Goal: Task Accomplishment & Management: Complete application form

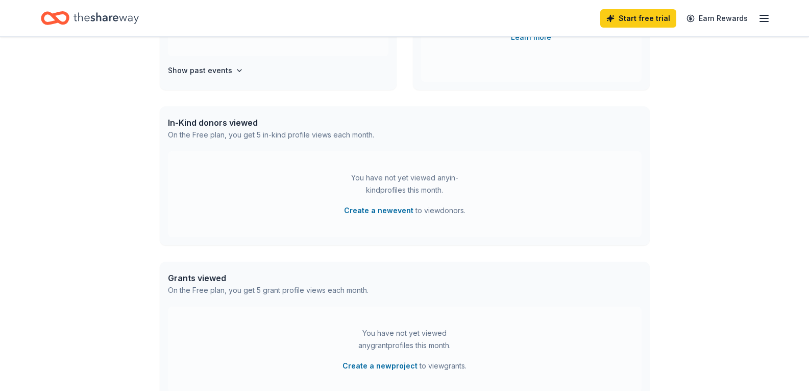
scroll to position [204, 0]
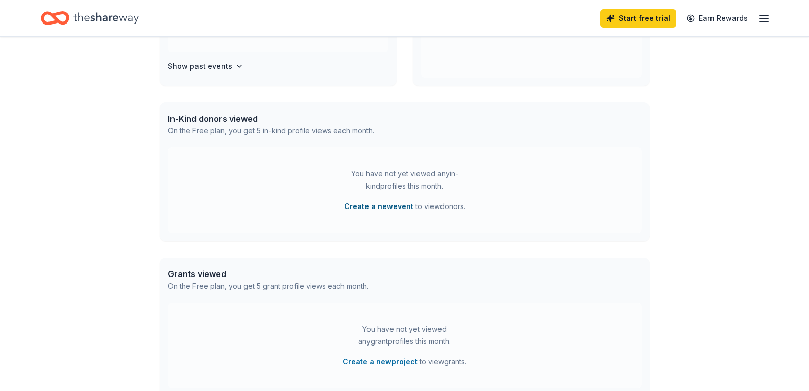
click at [377, 201] on button "Create a new event" at bounding box center [378, 206] width 69 height 12
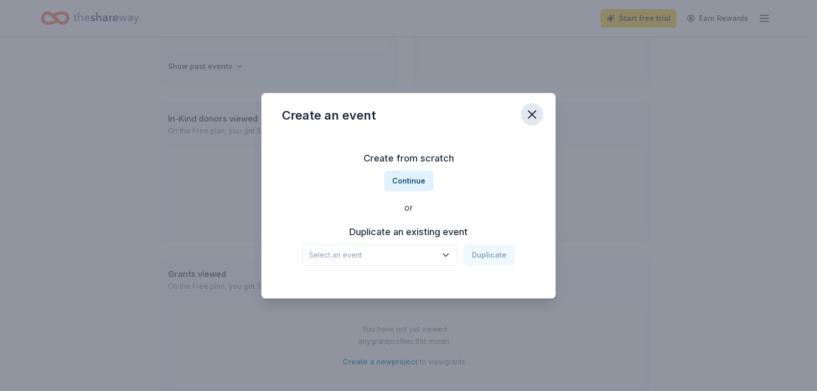
click at [529, 114] on icon "button" at bounding box center [532, 114] width 14 height 14
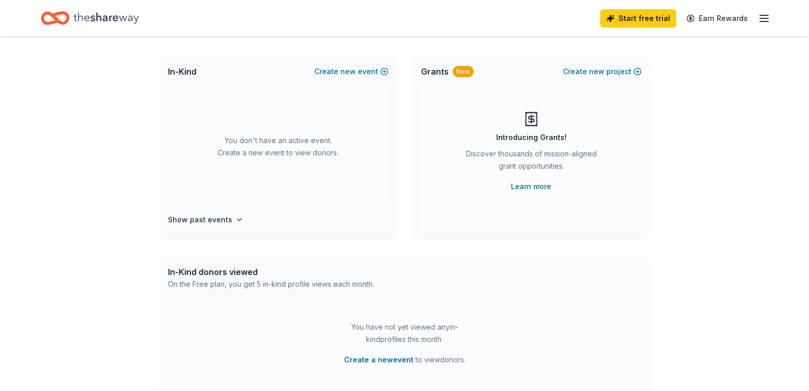
scroll to position [0, 0]
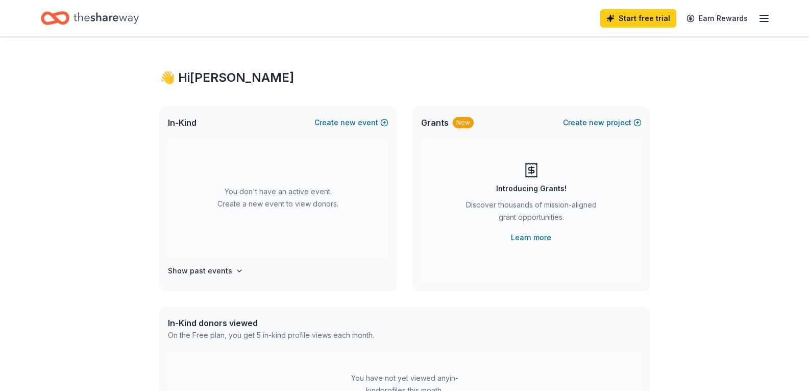
click at [767, 17] on icon "button" at bounding box center [764, 18] width 12 height 12
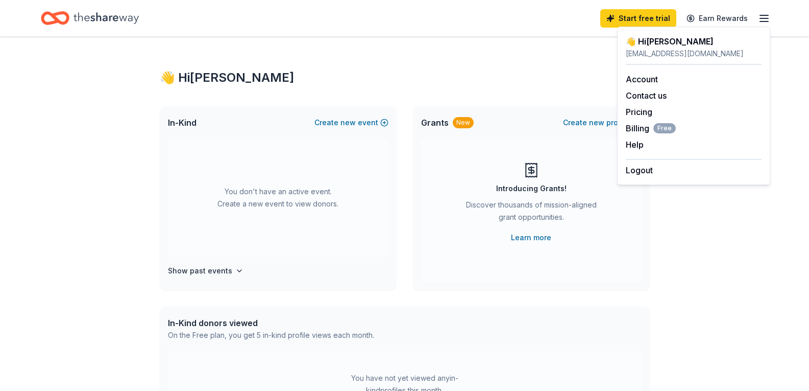
click at [696, 236] on div "👋 Hi [PERSON_NAME] In-Kind Create new event You don't have an active event. Cre…" at bounding box center [404, 335] width 809 height 596
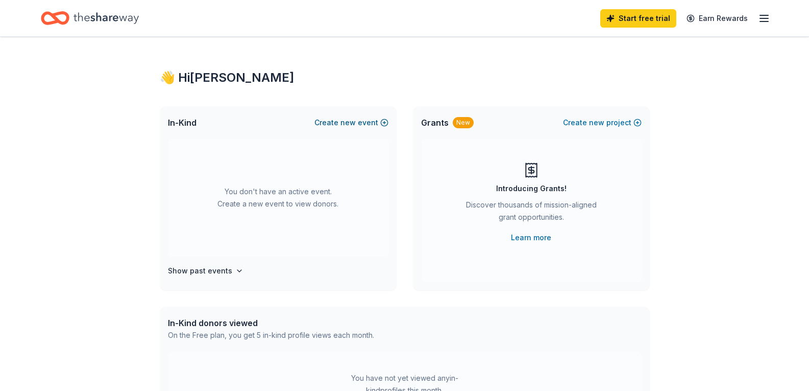
click at [355, 120] on span "new" at bounding box center [348, 122] width 15 height 12
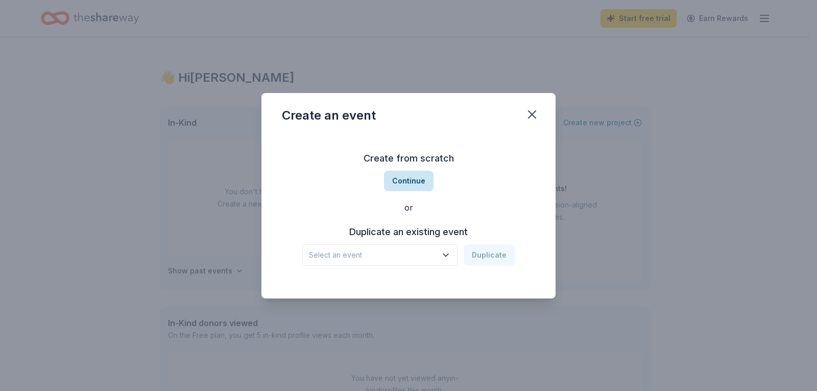
click at [410, 173] on button "Continue" at bounding box center [409, 181] width 50 height 20
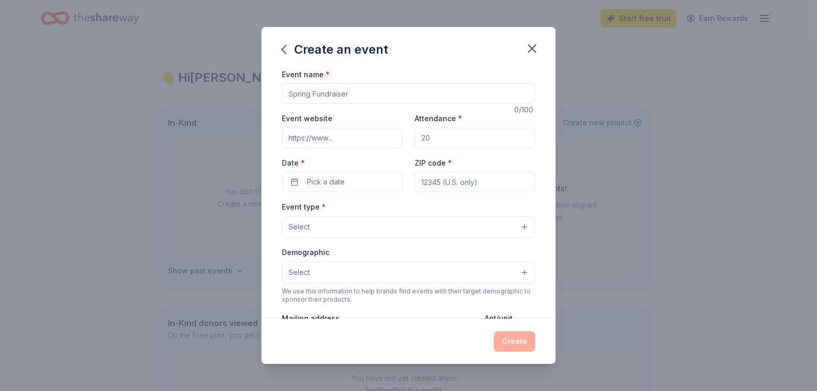
drag, startPoint x: 358, startPoint y: 96, endPoint x: 192, endPoint y: 80, distance: 166.2
click at [192, 80] on div "Create an event Event name * 0 /100 Event website Attendance * Date * Pick a da…" at bounding box center [408, 195] width 817 height 391
type input "Spring Tea Luncheon"
drag, startPoint x: 454, startPoint y: 136, endPoint x: 392, endPoint y: 130, distance: 62.6
click at [392, 130] on div "Event website Attendance * Date * Pick a date ZIP code *" at bounding box center [408, 152] width 253 height 80
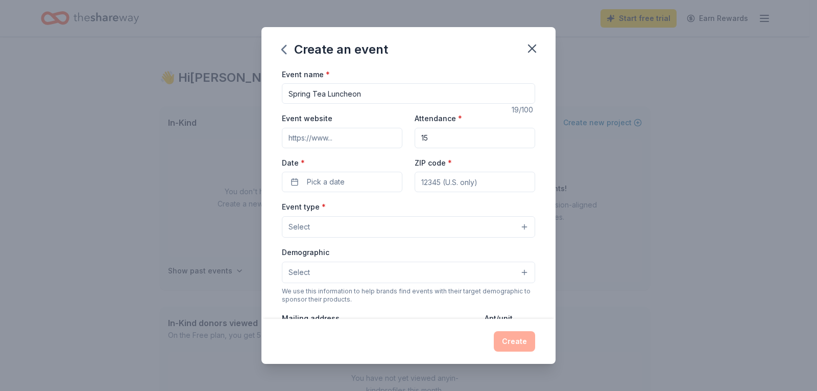
type input "1"
click at [344, 139] on input "Event website" at bounding box center [342, 138] width 120 height 20
click at [321, 188] on span "Pick a date" at bounding box center [326, 182] width 38 height 12
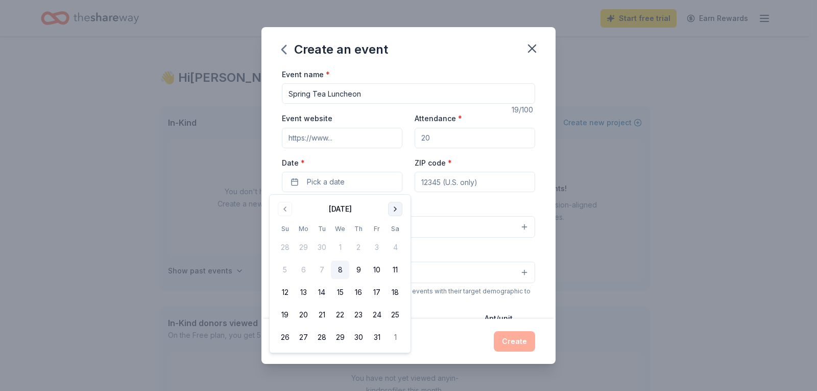
click at [391, 210] on button "Go to next month" at bounding box center [395, 209] width 14 height 14
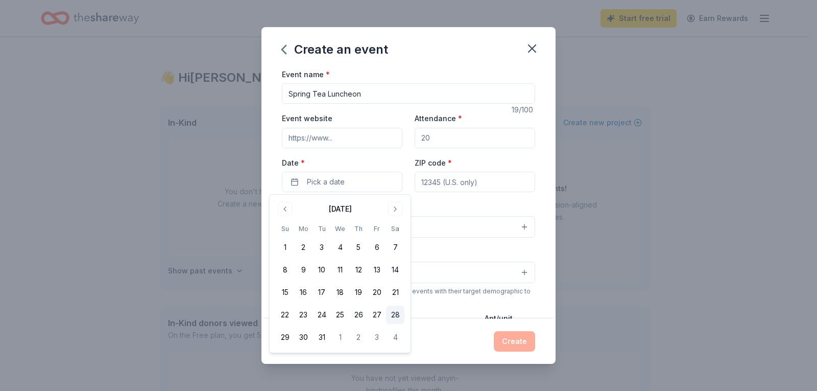
click at [393, 316] on button "28" at bounding box center [395, 314] width 18 height 18
click at [538, 196] on div "Event name * Spring Tea Luncheon 19 /100 Event website Attendance * Date * [DAT…" at bounding box center [408, 193] width 294 height 251
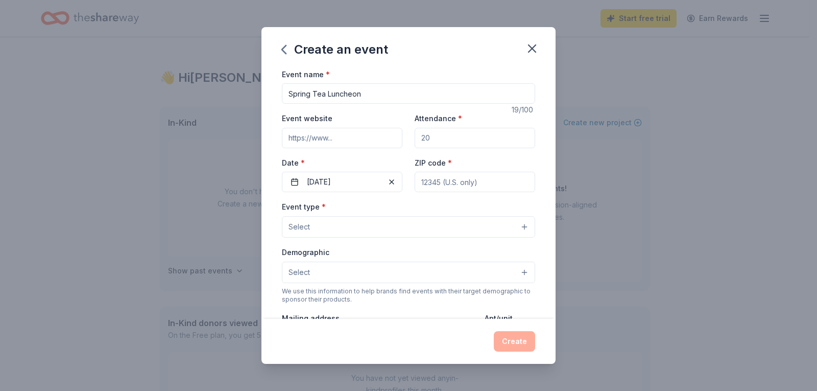
click at [455, 185] on input "ZIP code *" at bounding box center [475, 182] width 120 height 20
type input "15222"
click at [536, 150] on div "Event name * Spring Tea Luncheon 19 /100 Event website Attendance * Date * [DAT…" at bounding box center [408, 193] width 294 height 251
click at [345, 221] on button "Select" at bounding box center [408, 226] width 253 height 21
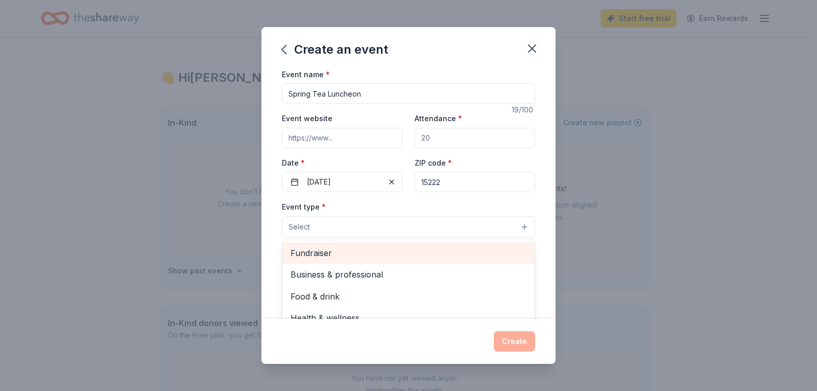
click at [328, 252] on span "Fundraiser" at bounding box center [409, 252] width 236 height 13
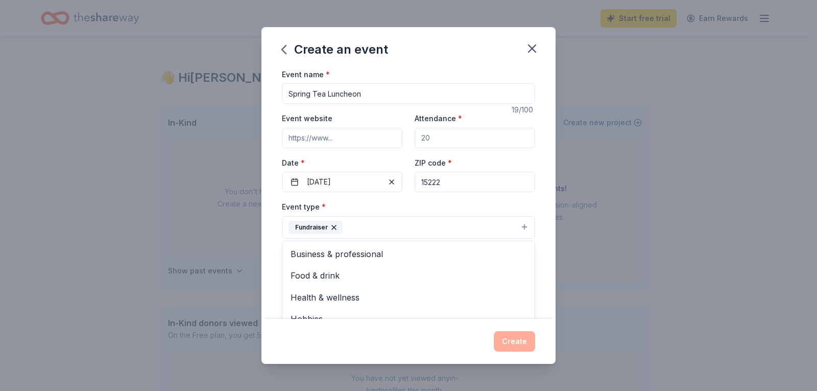
click at [448, 49] on div "Create an event Event name * Spring Tea Luncheon 19 /100 Event website Attendan…" at bounding box center [408, 195] width 294 height 337
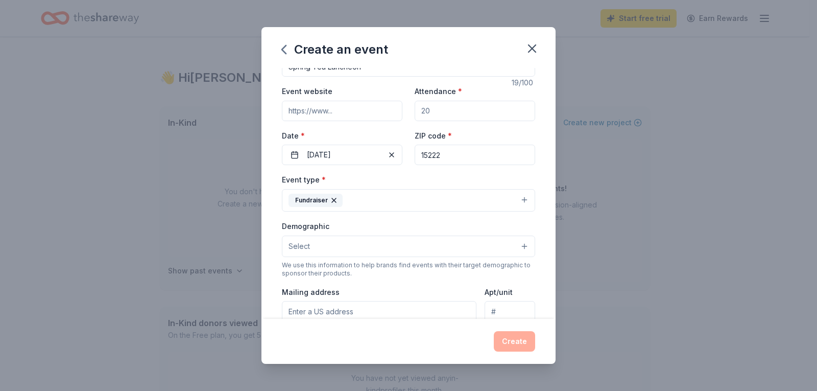
scroll to position [51, 0]
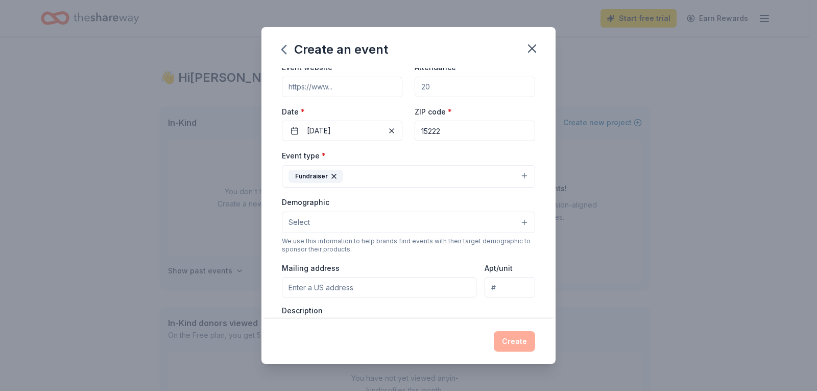
click at [349, 222] on button "Select" at bounding box center [408, 221] width 253 height 21
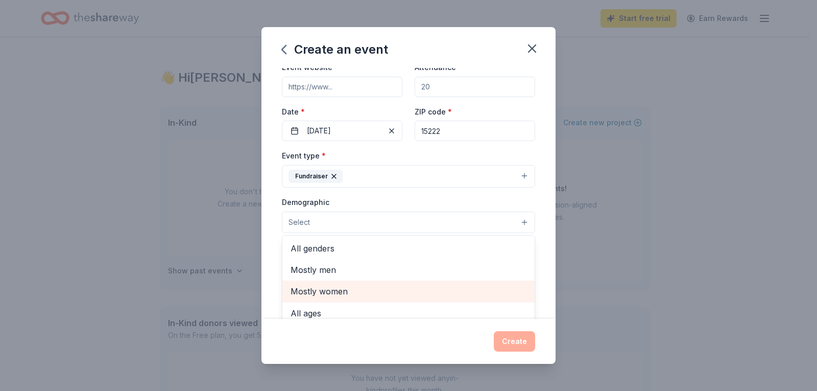
click at [341, 290] on span "Mostly women" at bounding box center [409, 290] width 236 height 13
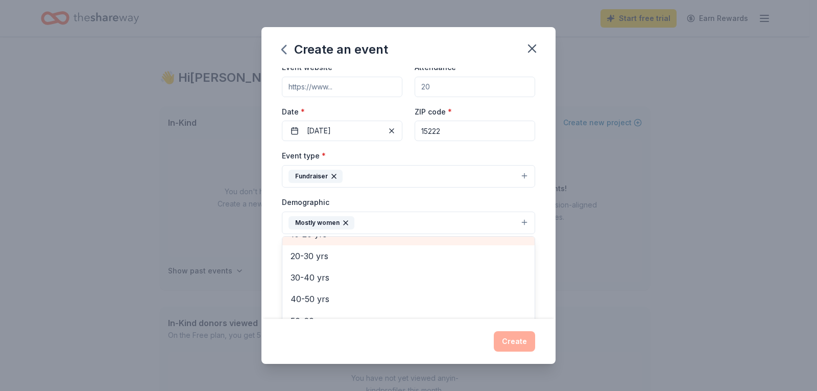
scroll to position [102, 0]
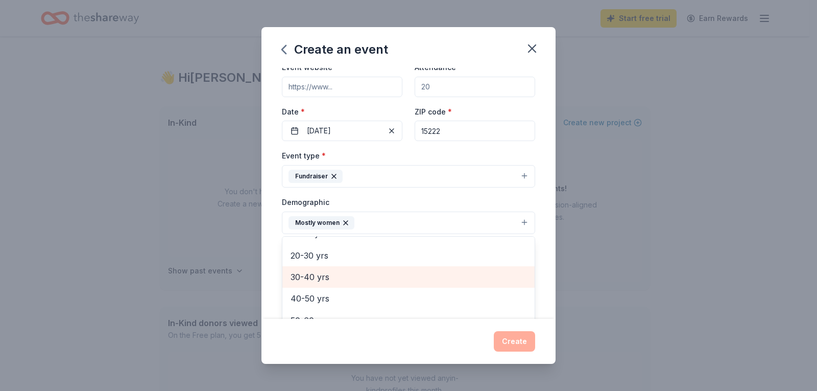
click at [334, 271] on span "30-40 yrs" at bounding box center [409, 276] width 236 height 13
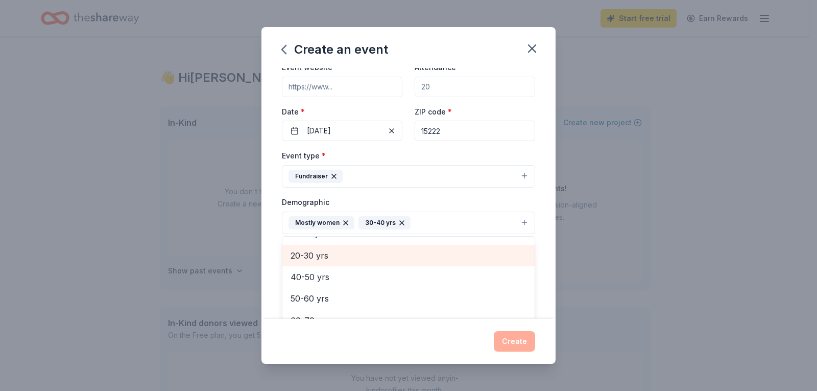
click at [316, 252] on span "20-30 yrs" at bounding box center [409, 255] width 236 height 13
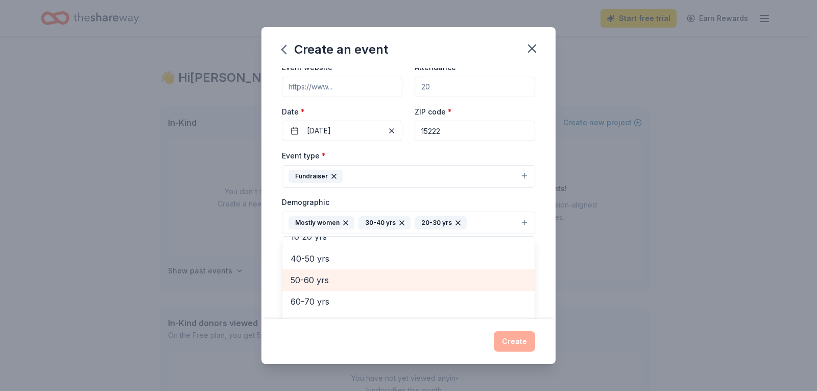
click at [319, 276] on span "50-60 yrs" at bounding box center [409, 279] width 236 height 13
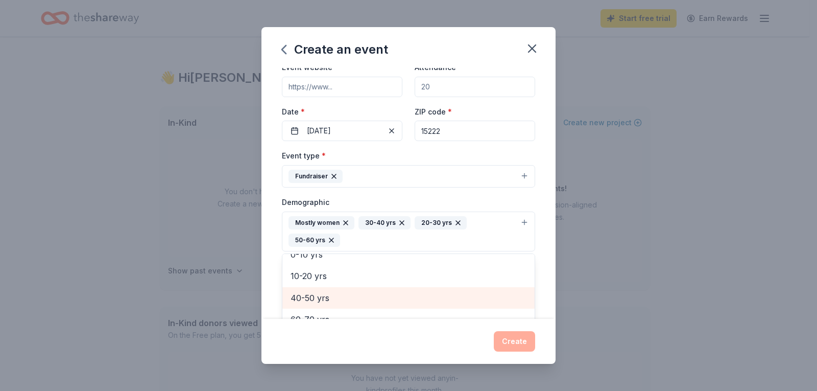
click at [309, 296] on span "40-50 yrs" at bounding box center [409, 297] width 236 height 13
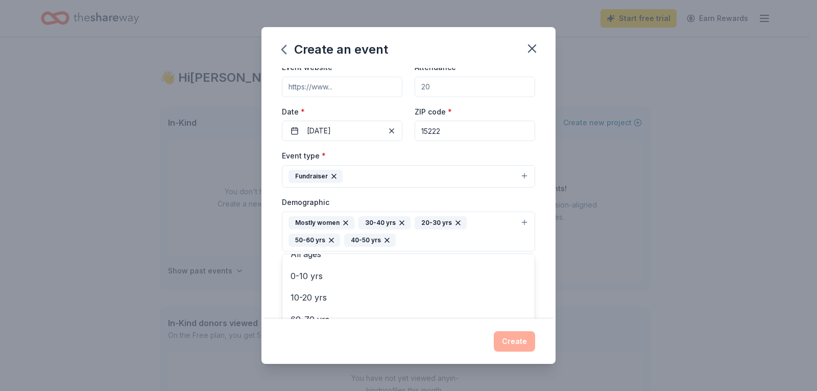
click at [527, 215] on button "Mostly women 30-40 yrs 20-30 yrs 50-60 yrs 40-50 yrs" at bounding box center [408, 231] width 253 height 40
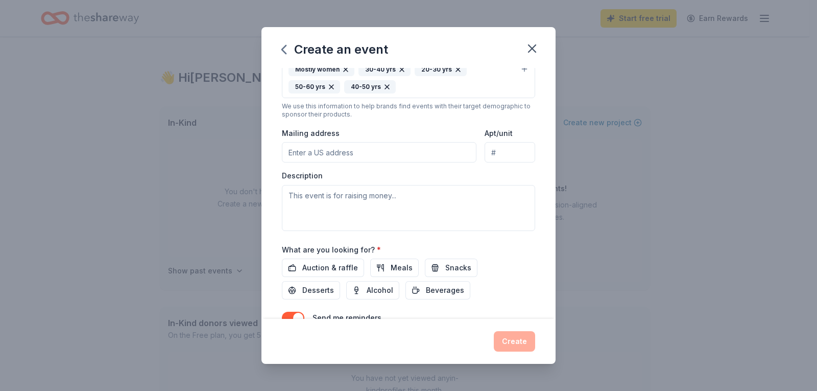
scroll to position [255, 0]
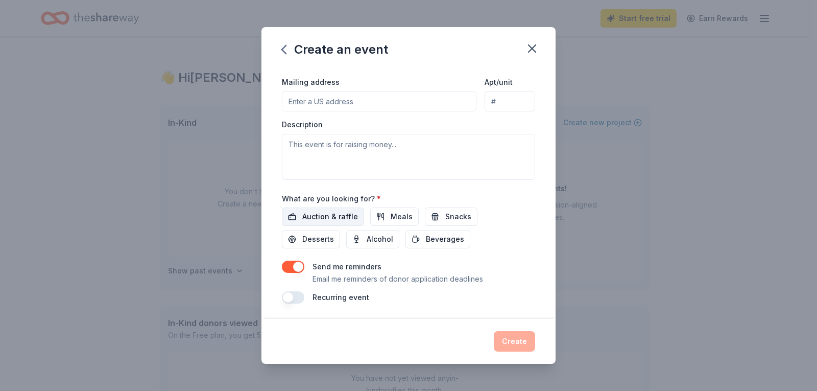
click at [342, 220] on span "Auction & raffle" at bounding box center [330, 216] width 56 height 12
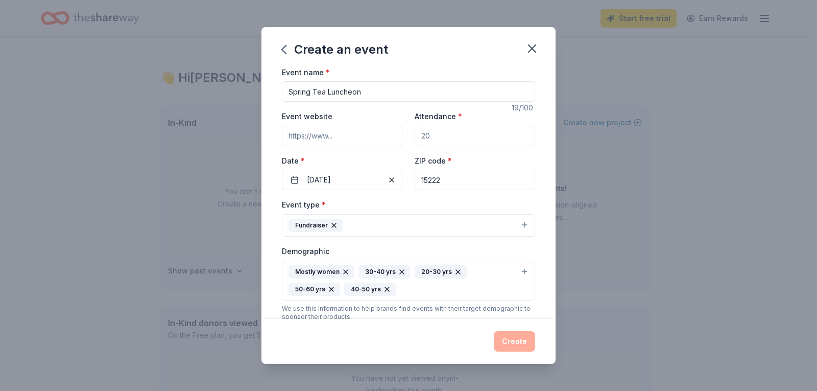
scroll to position [0, 0]
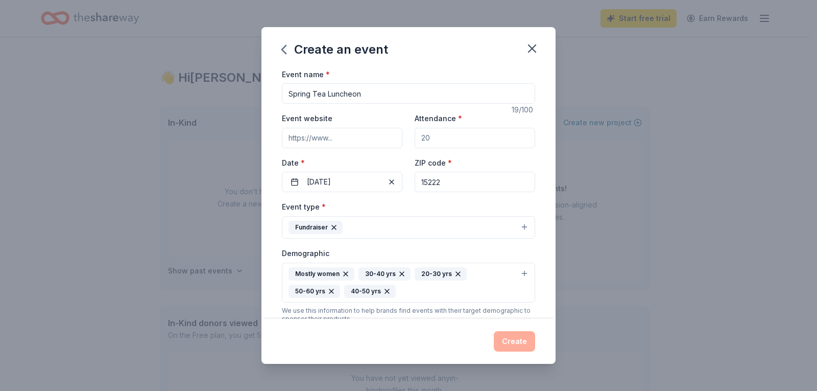
click at [341, 135] on input "Event website" at bounding box center [342, 138] width 120 height 20
click at [336, 141] on input "Event website" at bounding box center [342, 138] width 120 height 20
paste input "[URL][DOMAIN_NAME]"
type input "[URL][DOMAIN_NAME]"
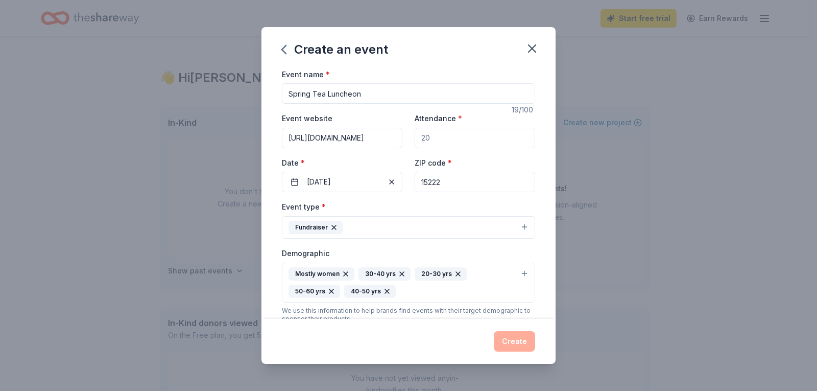
click at [440, 131] on input "Attendance *" at bounding box center [475, 138] width 120 height 20
click at [440, 134] on input "Attendance *" at bounding box center [475, 138] width 120 height 20
type input "150"
click at [541, 159] on div "Event name * Spring Tea Luncheon 19 /100 Event website [URL][DOMAIN_NAME] Atten…" at bounding box center [408, 193] width 294 height 251
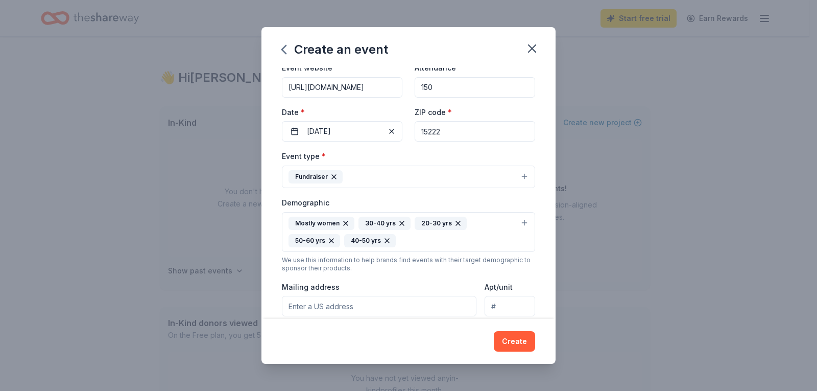
scroll to position [51, 0]
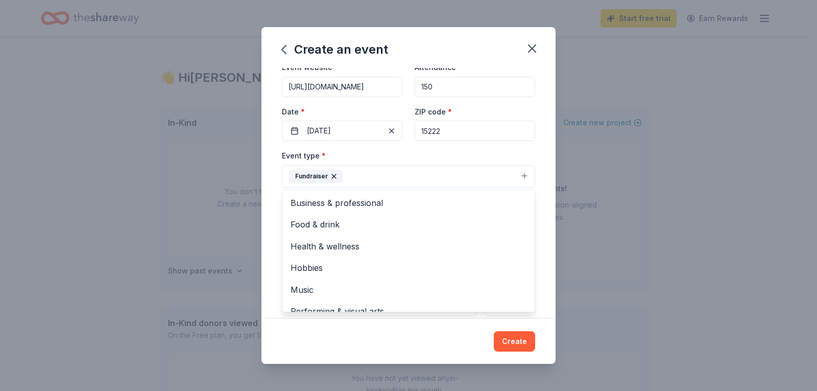
click at [450, 165] on button "Fundraiser" at bounding box center [408, 176] width 253 height 22
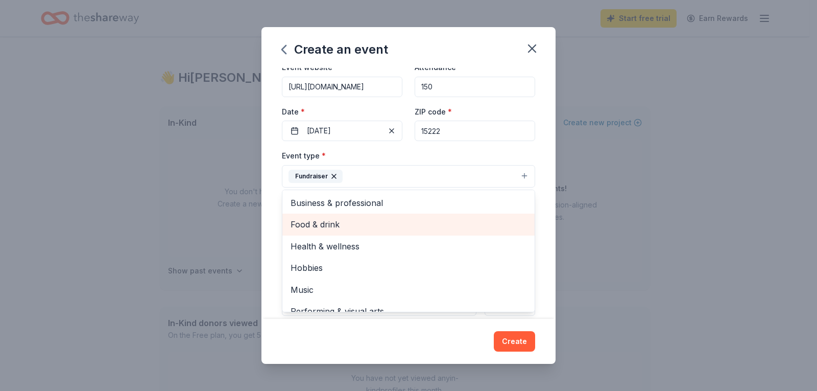
click at [341, 221] on span "Food & drink" at bounding box center [409, 224] width 236 height 13
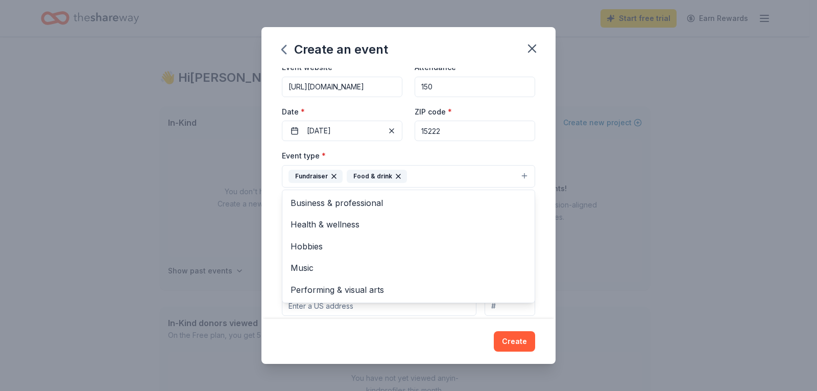
click at [530, 149] on div "Event name * Spring Tea Luncheon 19 /100 Event website [URL][DOMAIN_NAME] Atten…" at bounding box center [408, 193] width 294 height 251
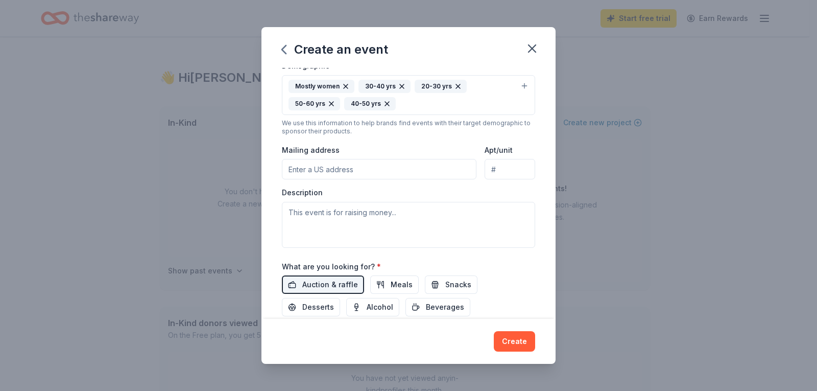
scroll to position [204, 0]
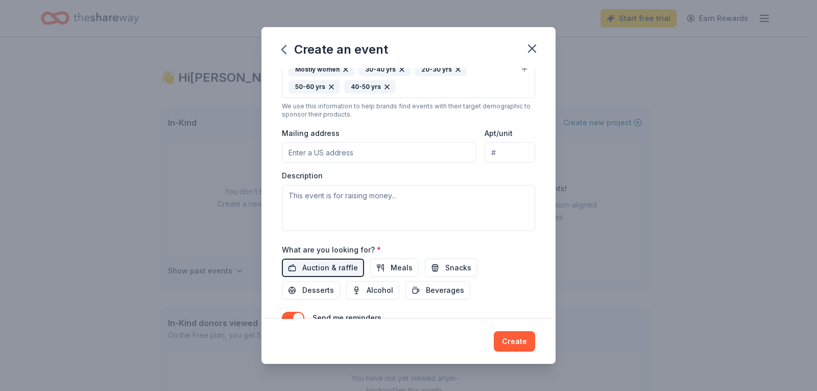
click at [416, 147] on input "Mailing address" at bounding box center [379, 152] width 195 height 20
type input "[STREET_ADDRESS]"
click at [408, 200] on textarea at bounding box center [408, 208] width 253 height 46
paste textarea "The Junior League of Pittsburgh cordially invites you to be part of our Spring …"
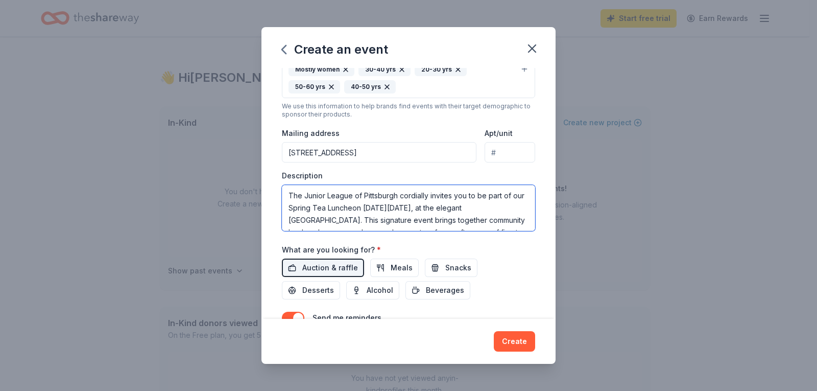
scroll to position [178, 0]
click at [463, 215] on textarea "The Junior League of Pittsburgh cordially invites you to be part of our Spring …" at bounding box center [408, 208] width 253 height 46
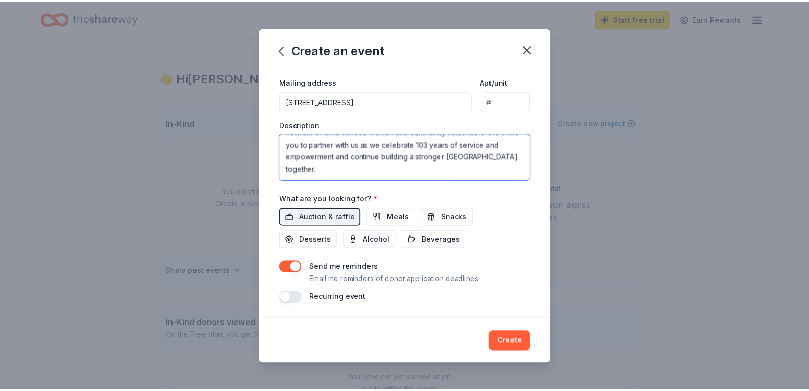
scroll to position [256, 0]
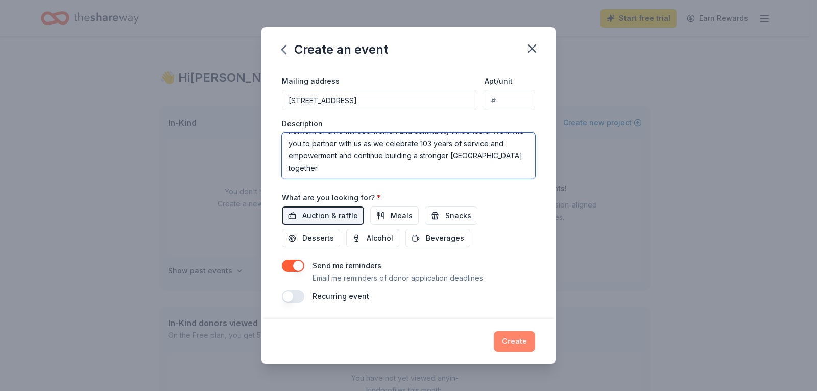
type textarea "The Junior League of Pittsburgh cordially invites you to be part of our Spring …"
click at [511, 335] on button "Create" at bounding box center [514, 341] width 41 height 20
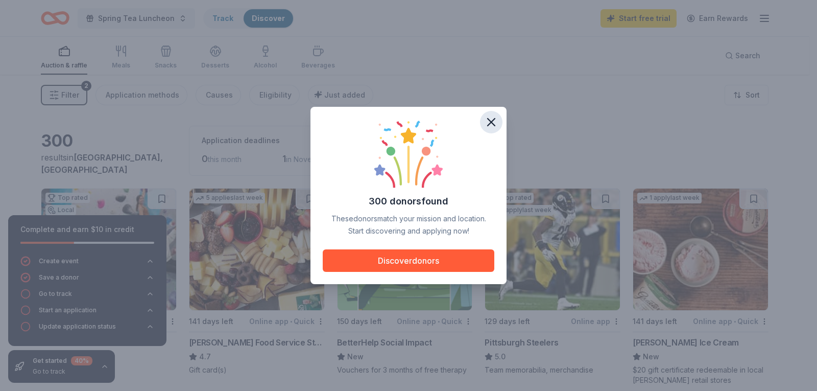
click at [491, 117] on icon "button" at bounding box center [491, 122] width 14 height 14
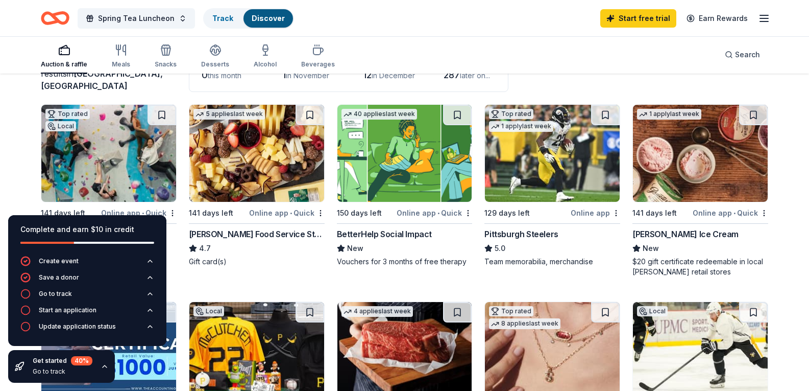
scroll to position [102, 0]
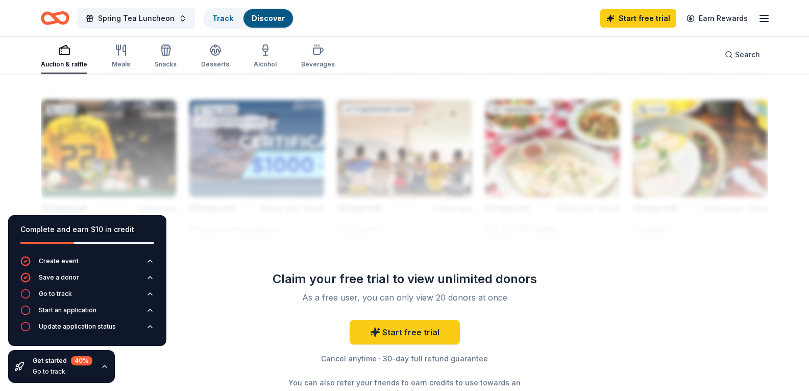
scroll to position [919, 0]
